Goal: Task Accomplishment & Management: Use online tool/utility

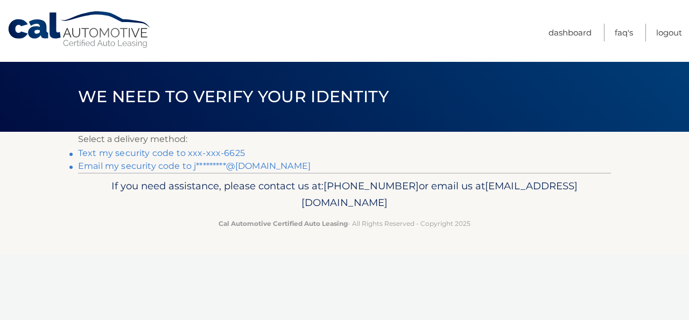
click at [195, 150] on link "Text my security code to xxx-xxx-6625" at bounding box center [161, 153] width 167 height 10
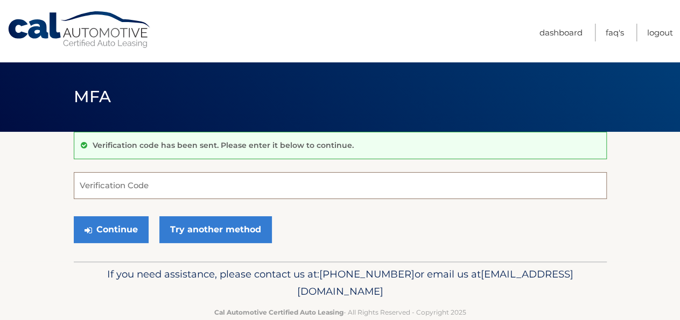
click at [103, 193] on input "Verification Code" at bounding box center [340, 185] width 533 height 27
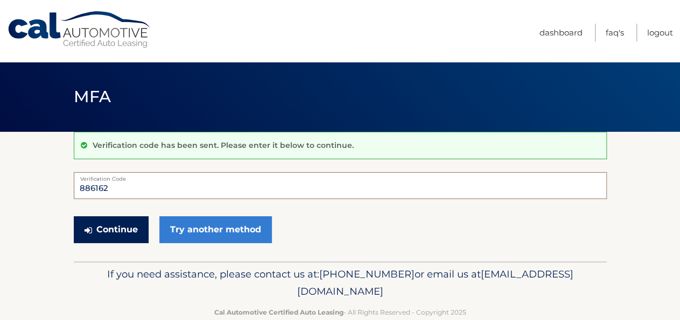
type input "886162"
click at [102, 227] on button "Continue" at bounding box center [111, 229] width 75 height 27
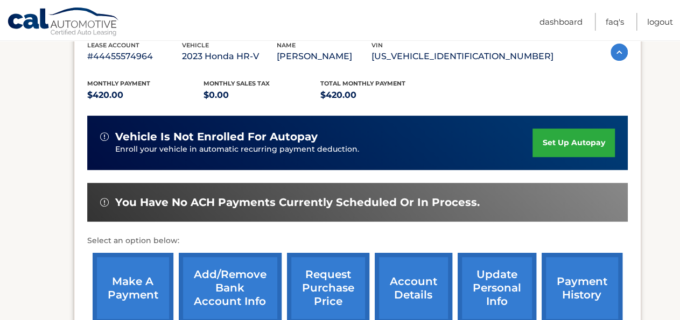
scroll to position [224, 0]
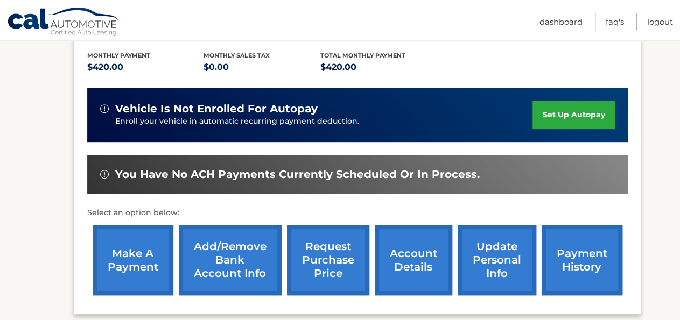
click at [139, 269] on link "make a payment" at bounding box center [133, 260] width 81 height 70
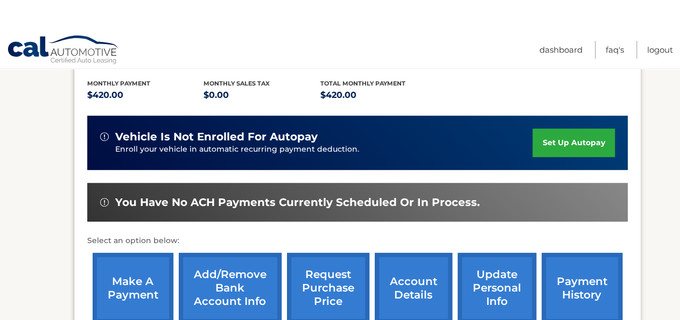
scroll to position [196, 0]
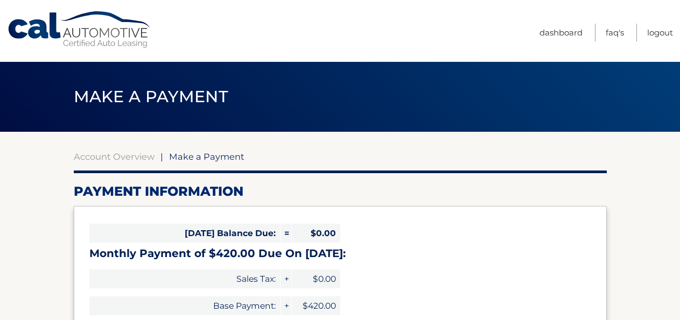
select select "YzFjZjQ1NDUtMzIyZC00ZDE4LWJiNTgtYjZhYzNiZDQ0YzYy"
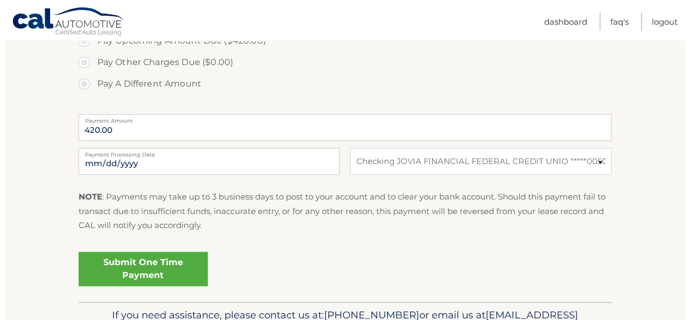
scroll to position [392, 0]
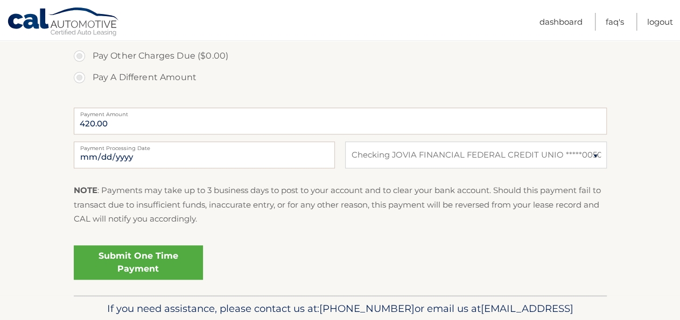
click at [138, 259] on link "Submit One Time Payment" at bounding box center [138, 262] width 129 height 34
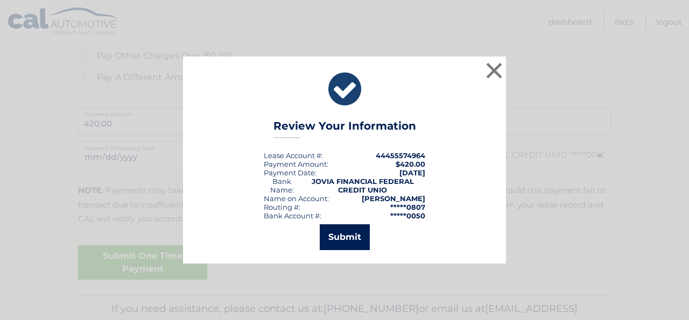
click at [333, 234] on button "Submit" at bounding box center [345, 237] width 50 height 26
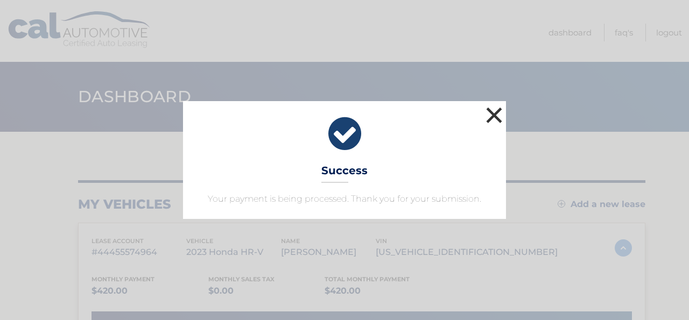
click at [492, 110] on button "×" at bounding box center [494, 115] width 22 height 22
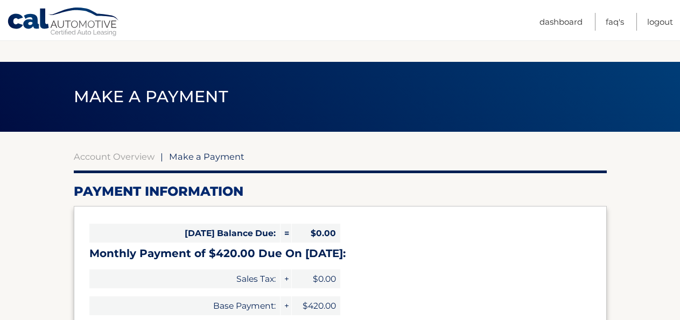
select select "YzFjZjQ1NDUtMzIyZC00ZDE4LWJiNTgtYjZhYzNiZDQ0YzYy"
